Goal: Find specific page/section: Locate a particular part of the current website

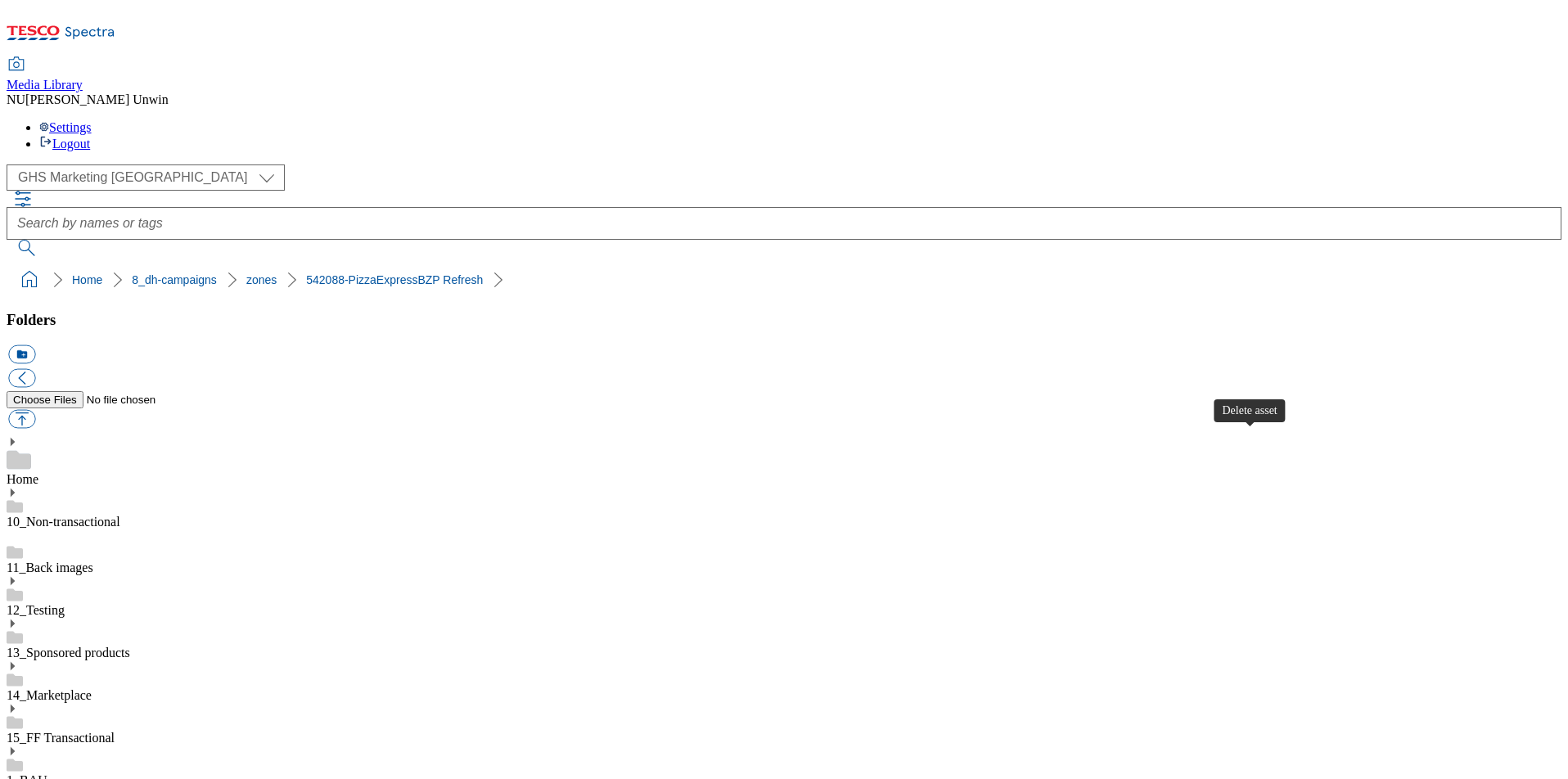
scroll to position [1882, 0]
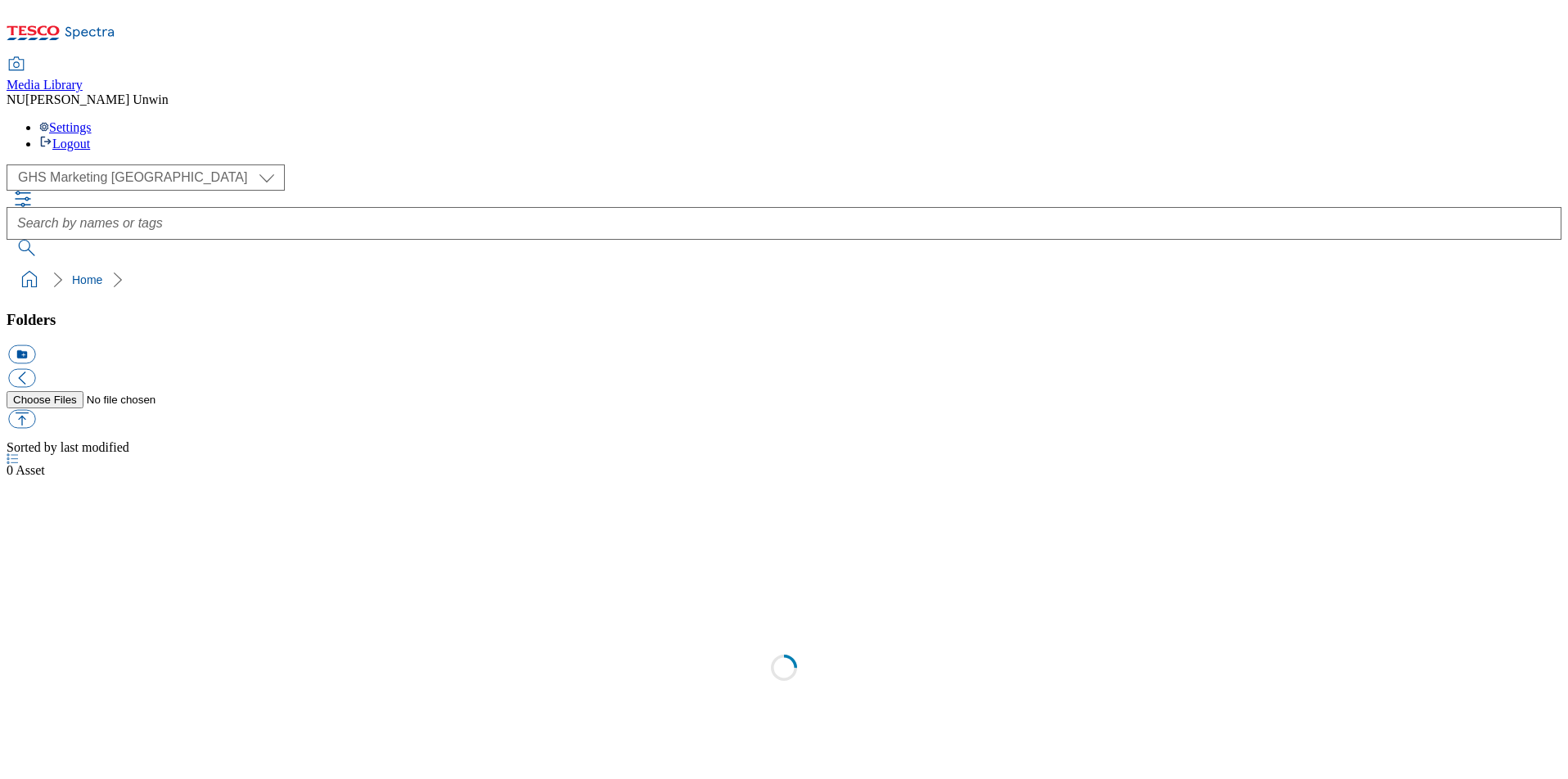
scroll to position [2, 0]
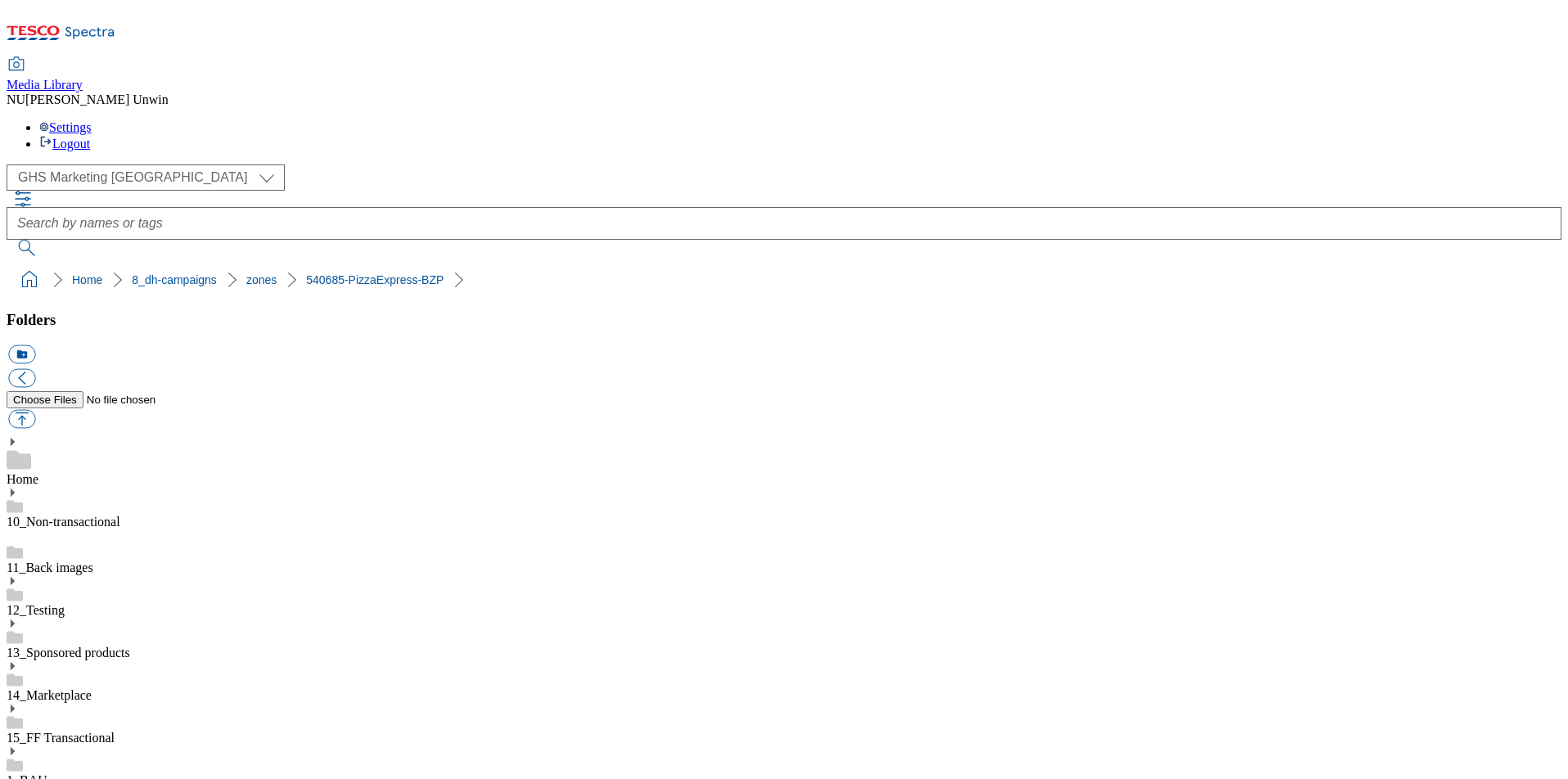
scroll to position [220, 0]
